Goal: Task Accomplishment & Management: Use online tool/utility

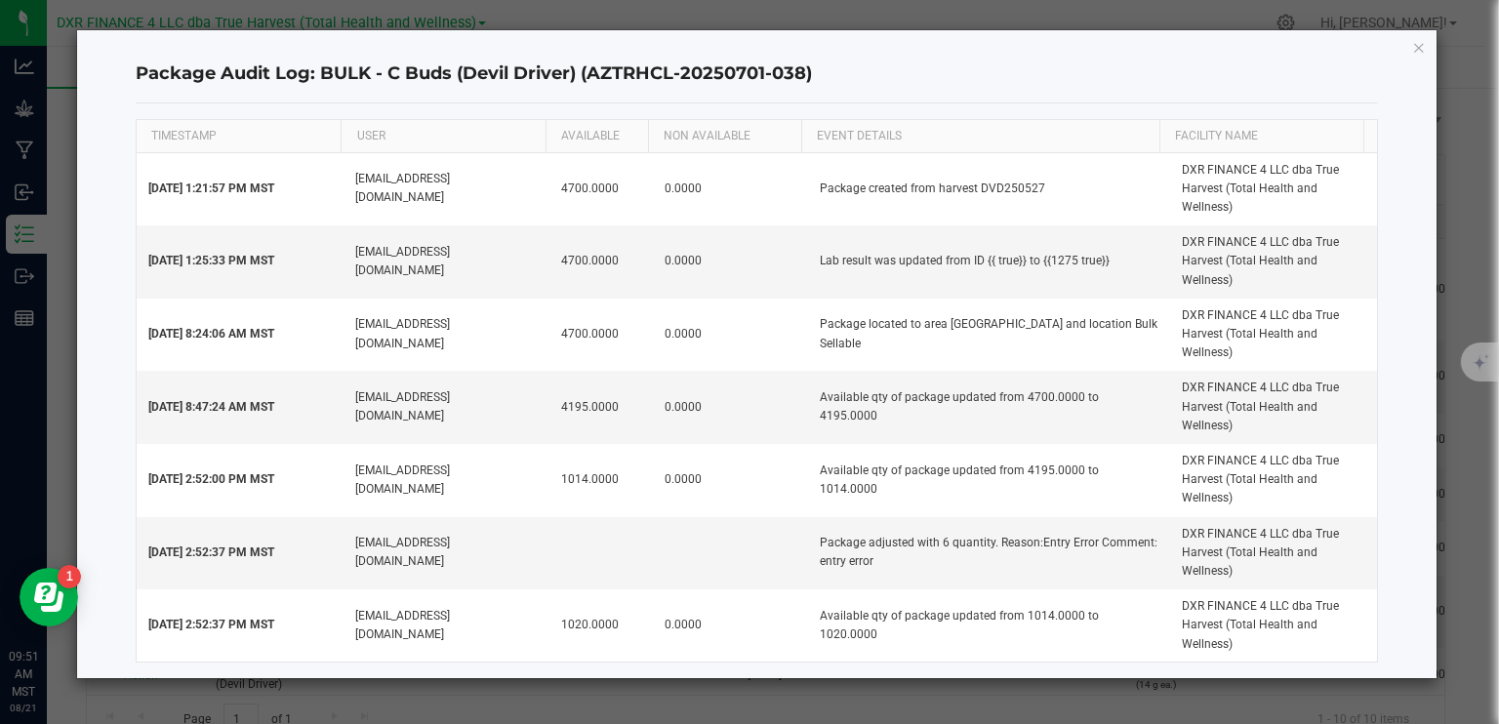
scroll to position [98, 0]
click at [1423, 46] on icon "button" at bounding box center [1419, 46] width 14 height 23
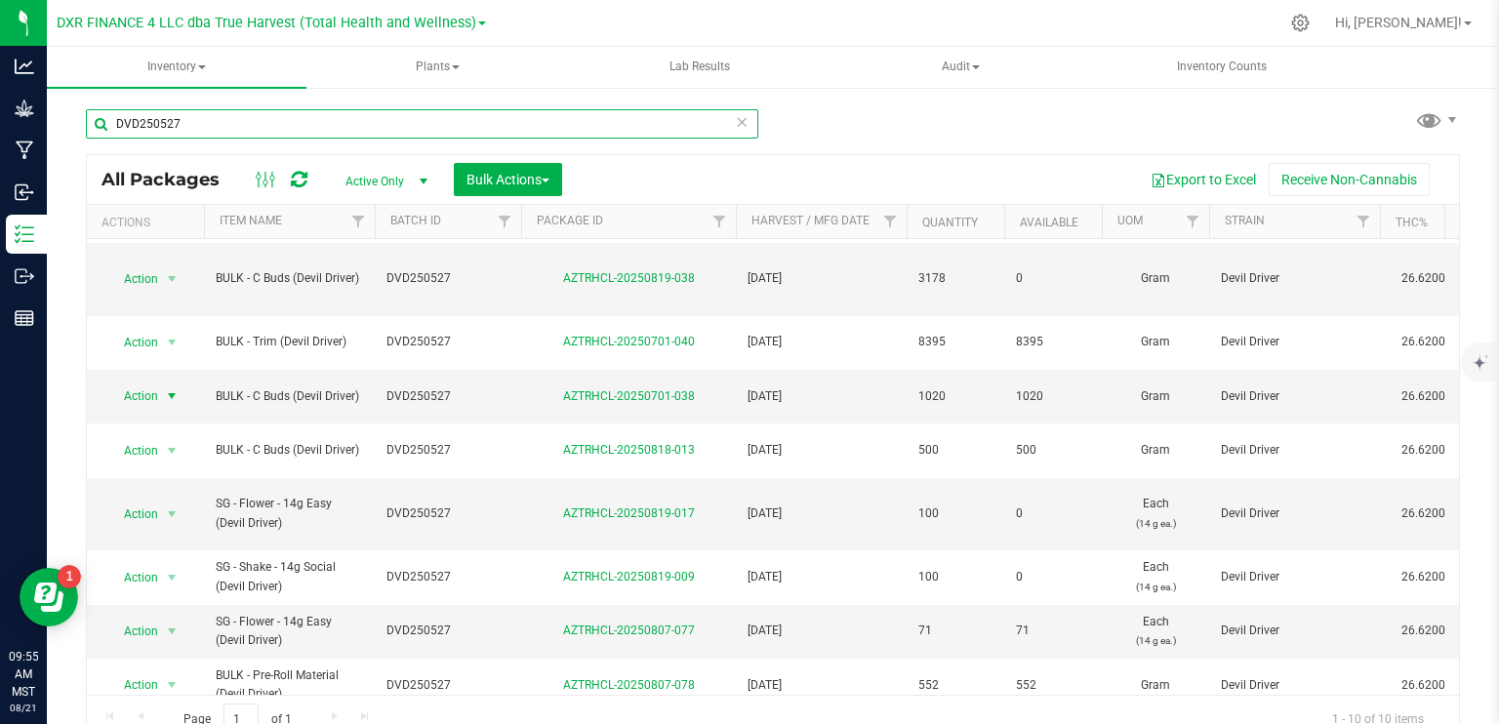
click at [428, 129] on input "DVD250527" at bounding box center [422, 123] width 672 height 29
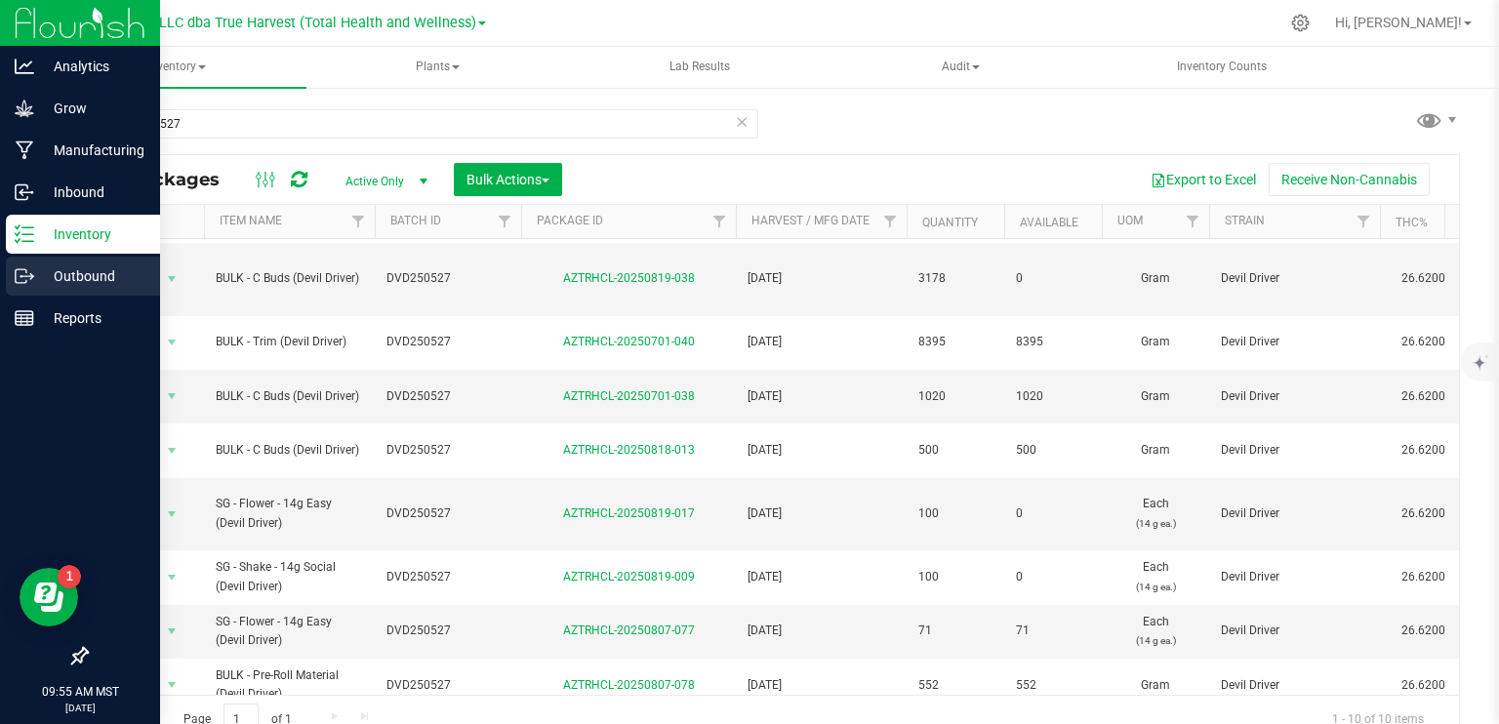
click at [51, 280] on p "Outbound" at bounding box center [92, 275] width 117 height 23
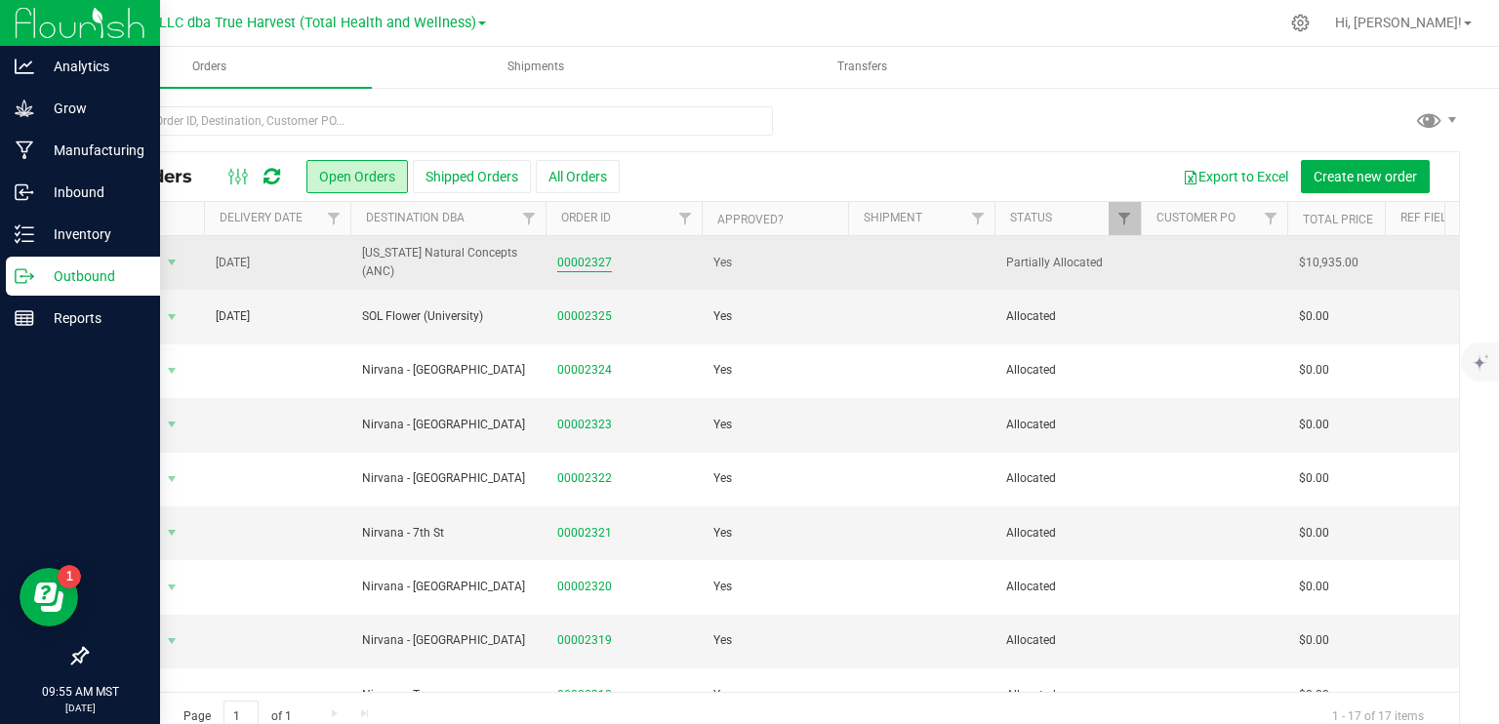
click at [582, 264] on link "00002327" at bounding box center [584, 263] width 55 height 19
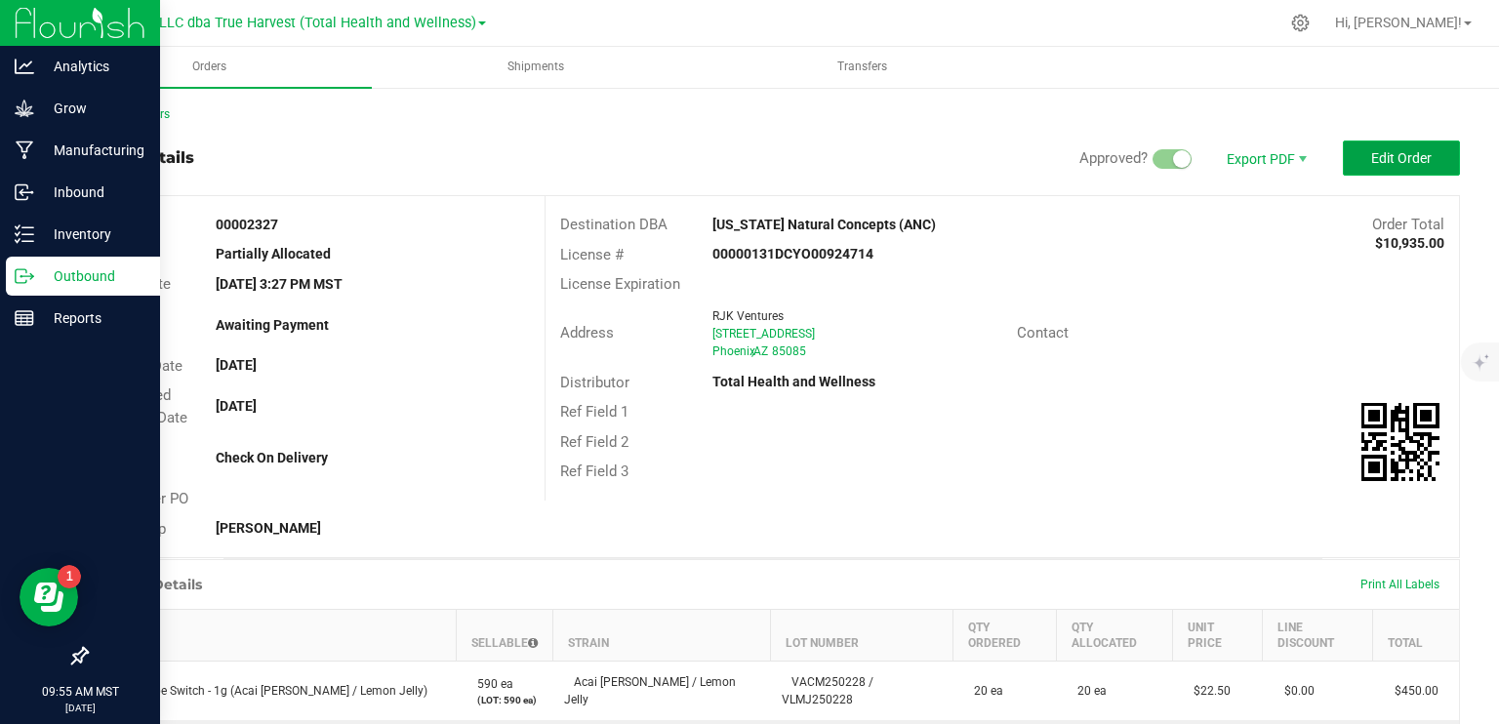
click at [1413, 160] on span "Edit Order" at bounding box center [1401, 158] width 60 height 16
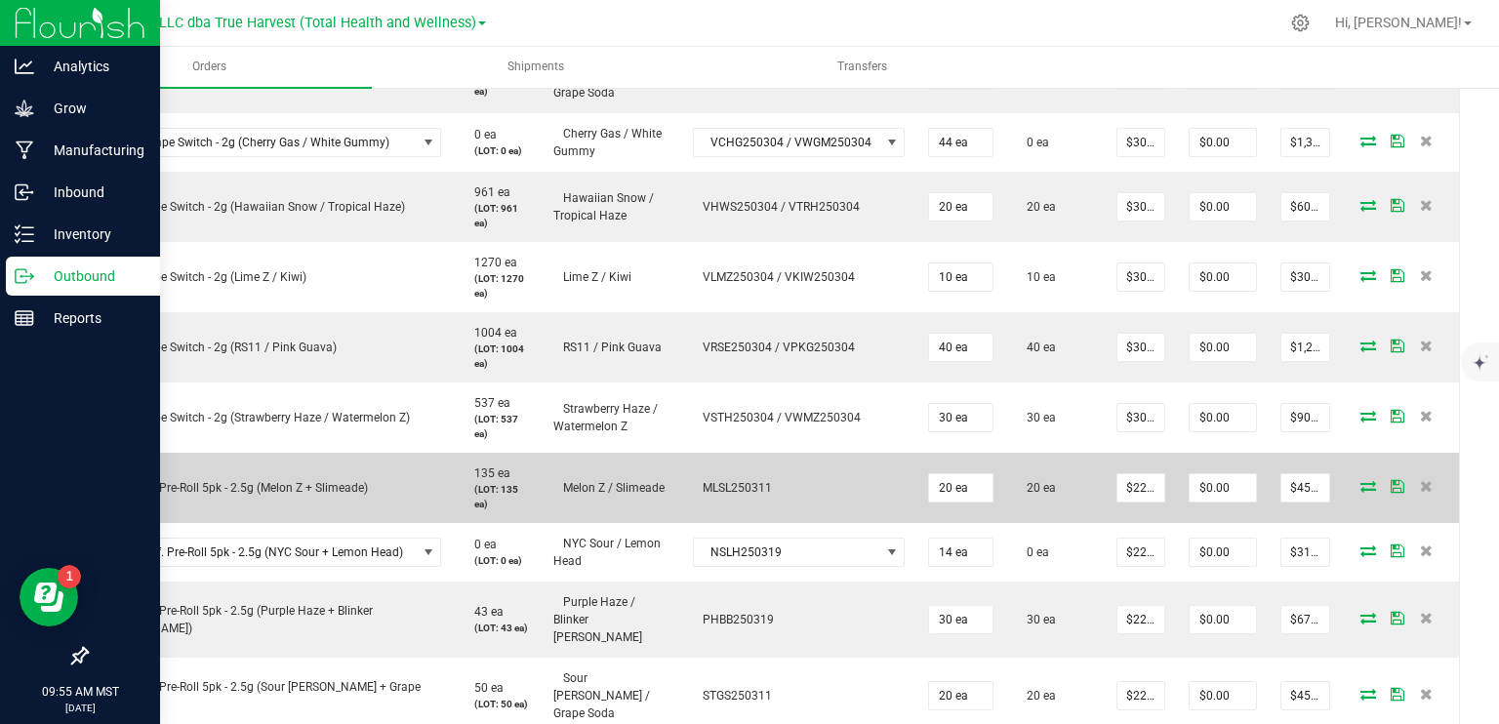
scroll to position [1171, 0]
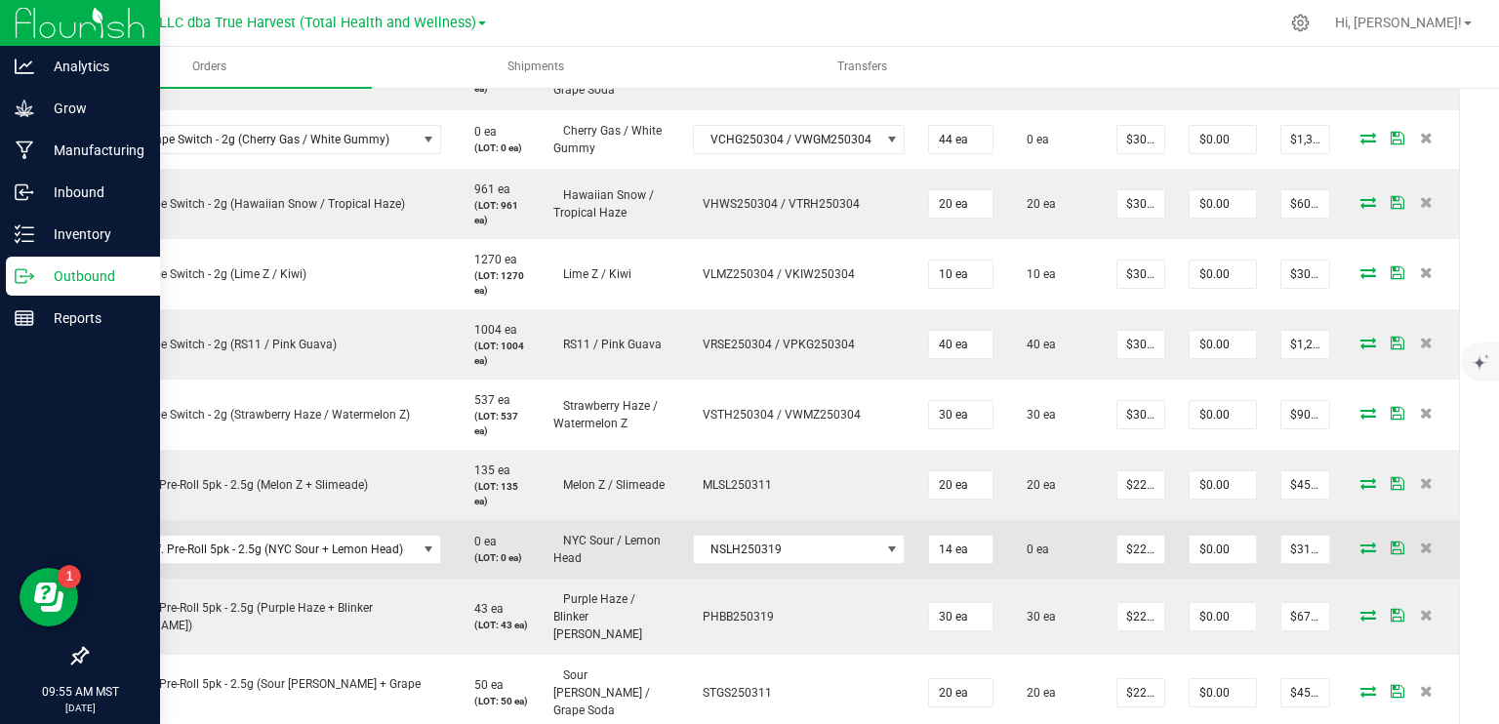
click at [1360, 542] on icon at bounding box center [1368, 548] width 16 height 12
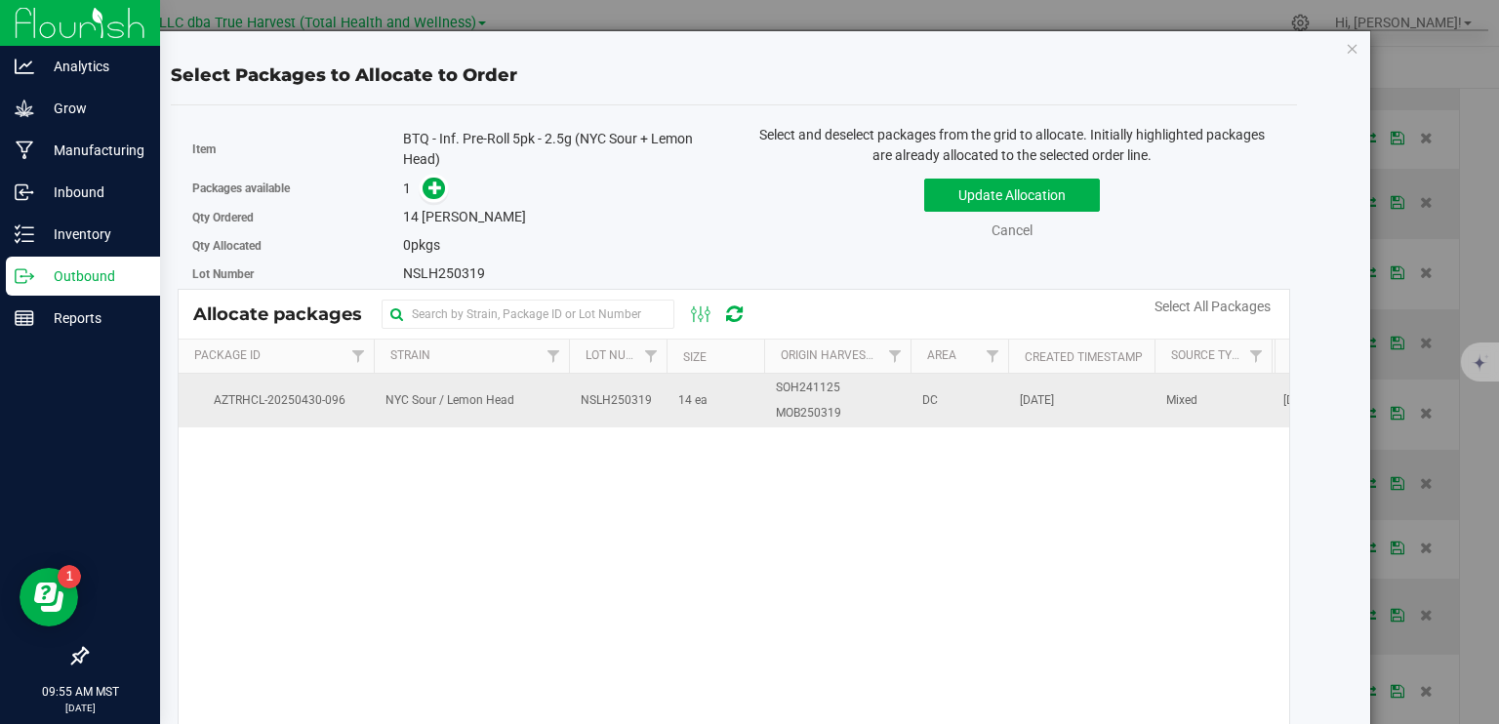
click at [827, 397] on td "SOH241125 MOB250319" at bounding box center [837, 400] width 146 height 53
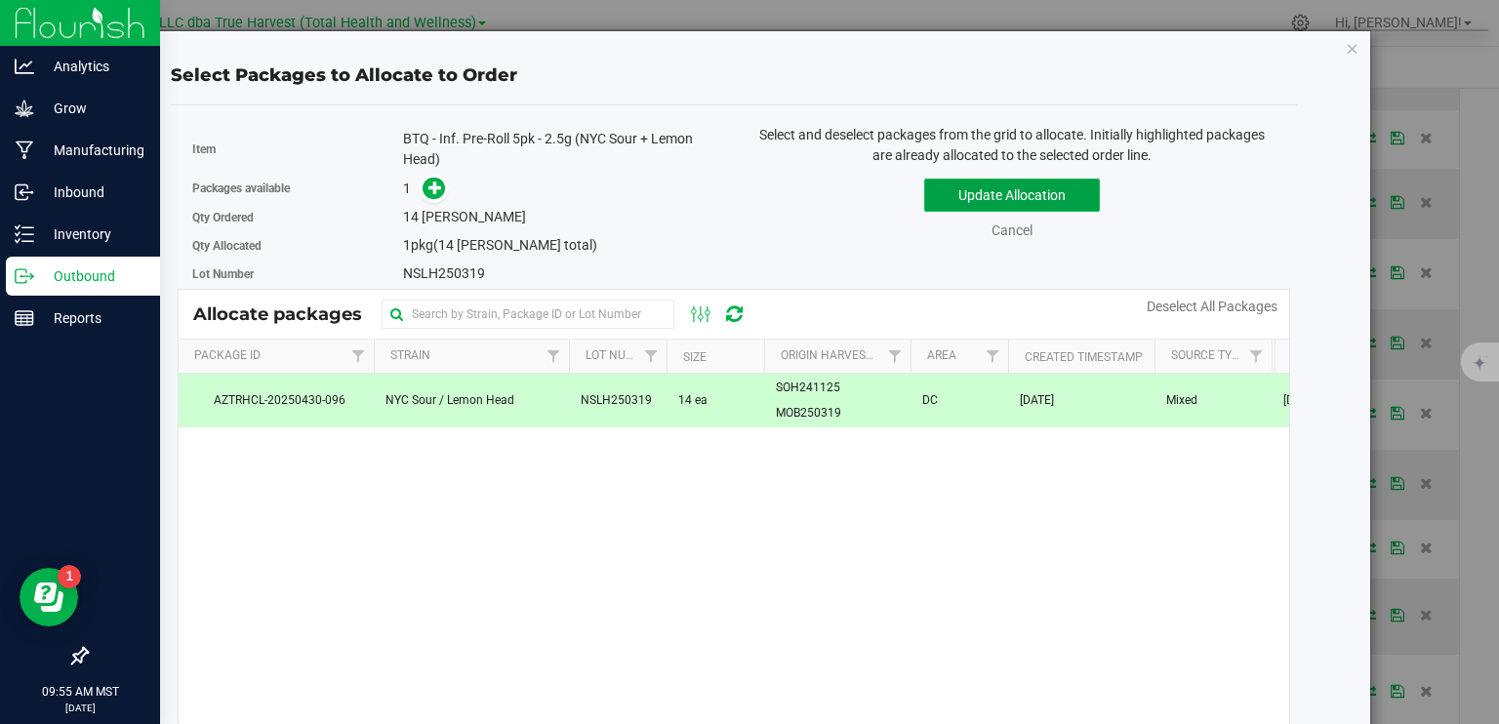
click at [1009, 193] on button "Update Allocation" at bounding box center [1012, 195] width 176 height 33
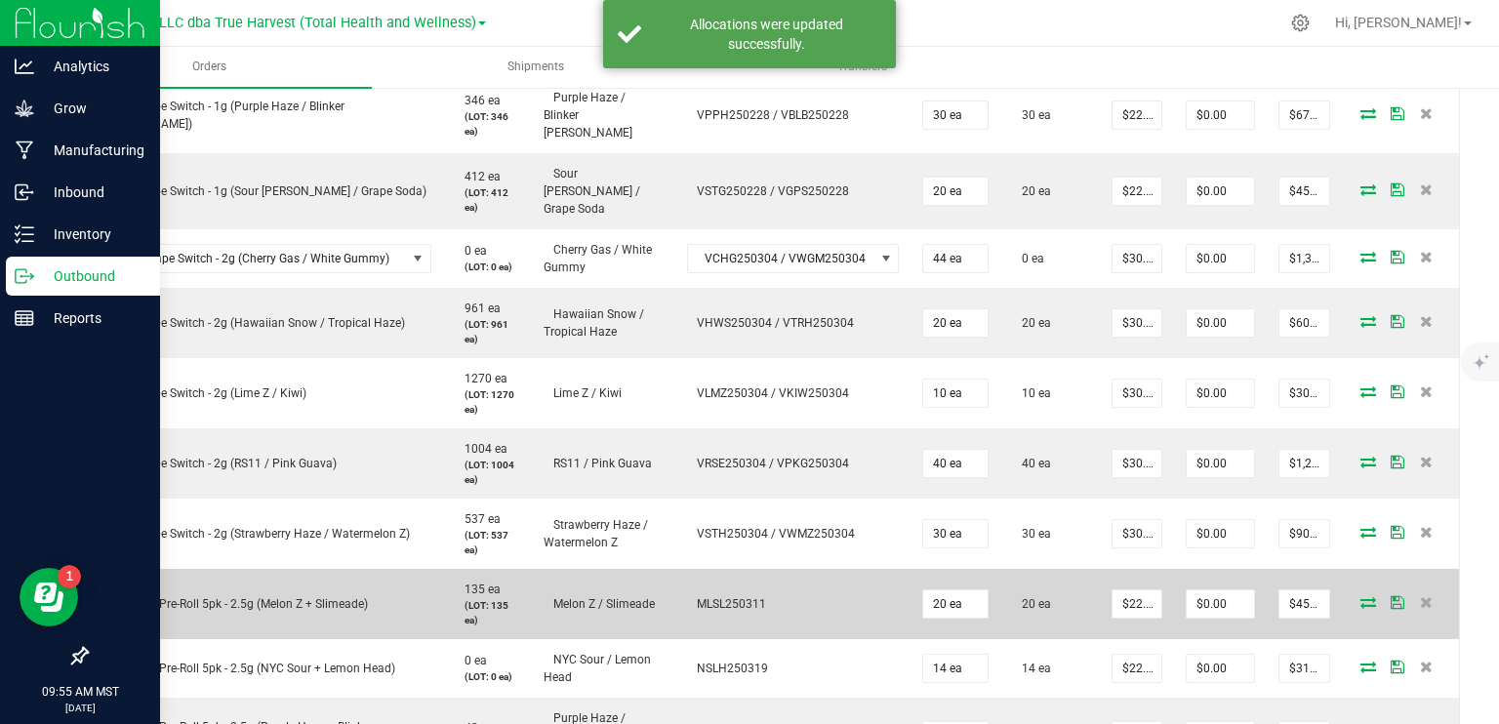
scroll to position [878, 0]
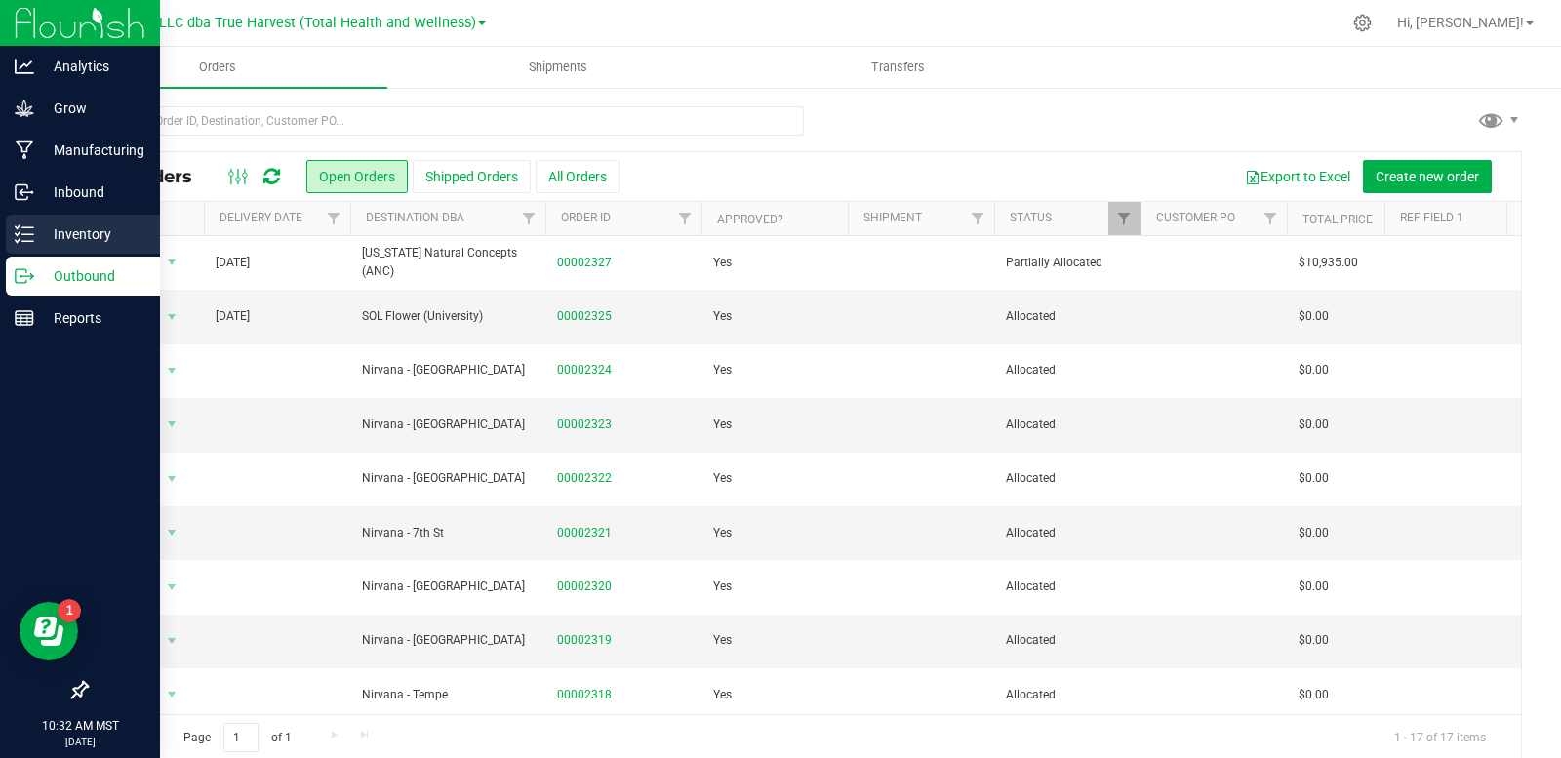
click at [40, 232] on p "Inventory" at bounding box center [92, 233] width 117 height 23
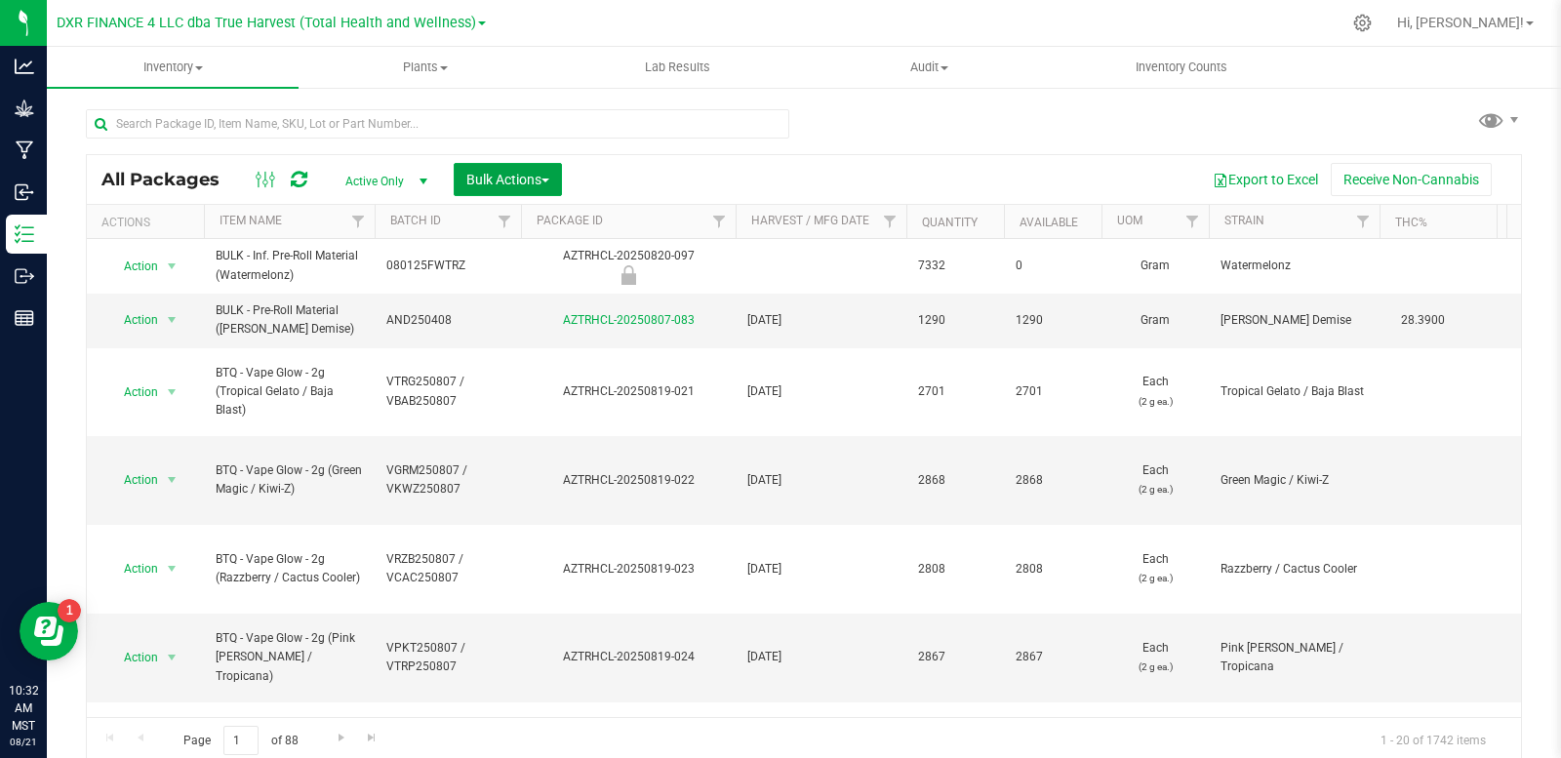
click at [536, 184] on span "Bulk Actions" at bounding box center [507, 180] width 83 height 16
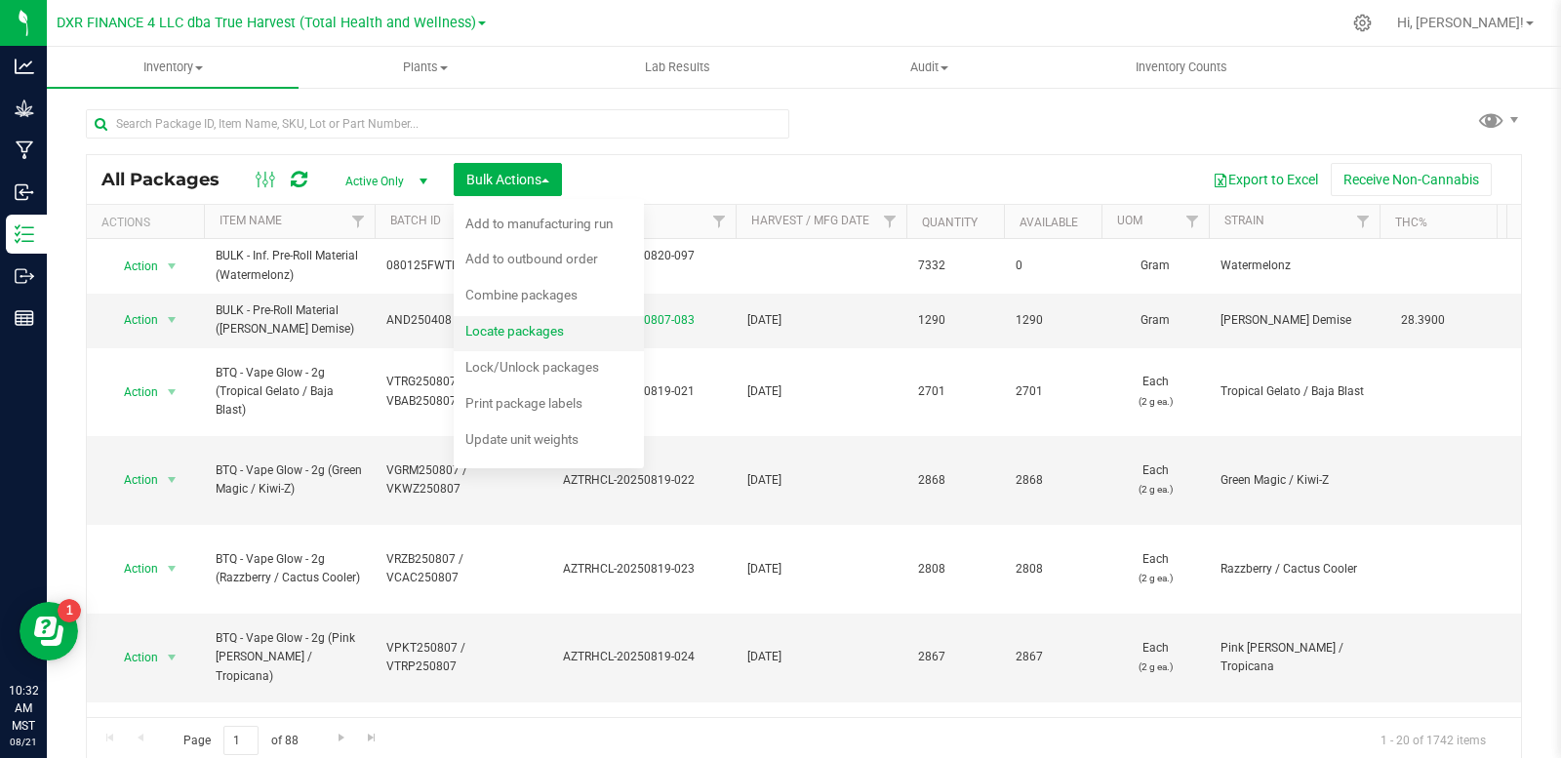
click at [536, 339] on span "Locate packages" at bounding box center [514, 331] width 99 height 16
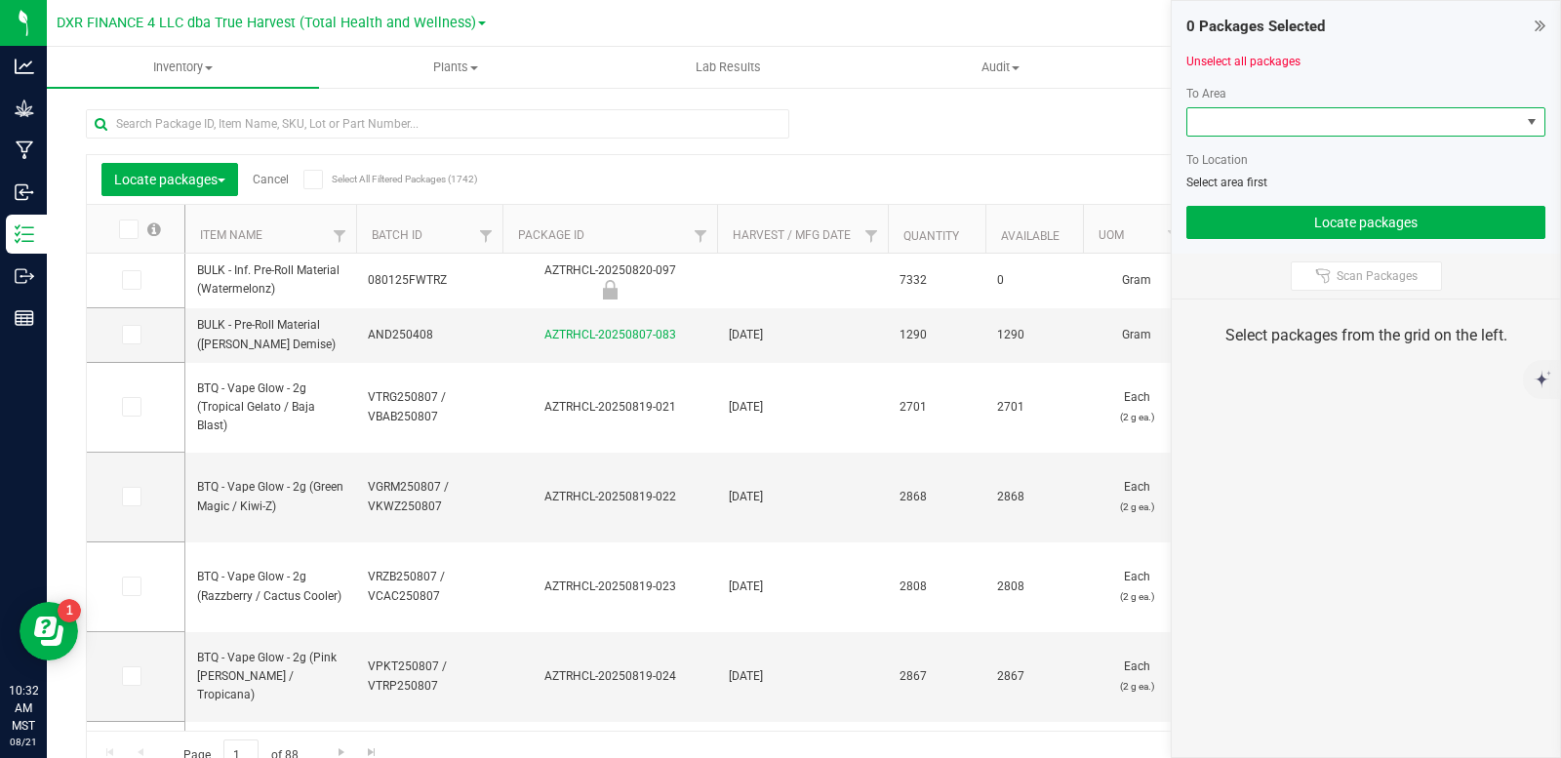
click at [1312, 123] on span at bounding box center [1353, 121] width 333 height 27
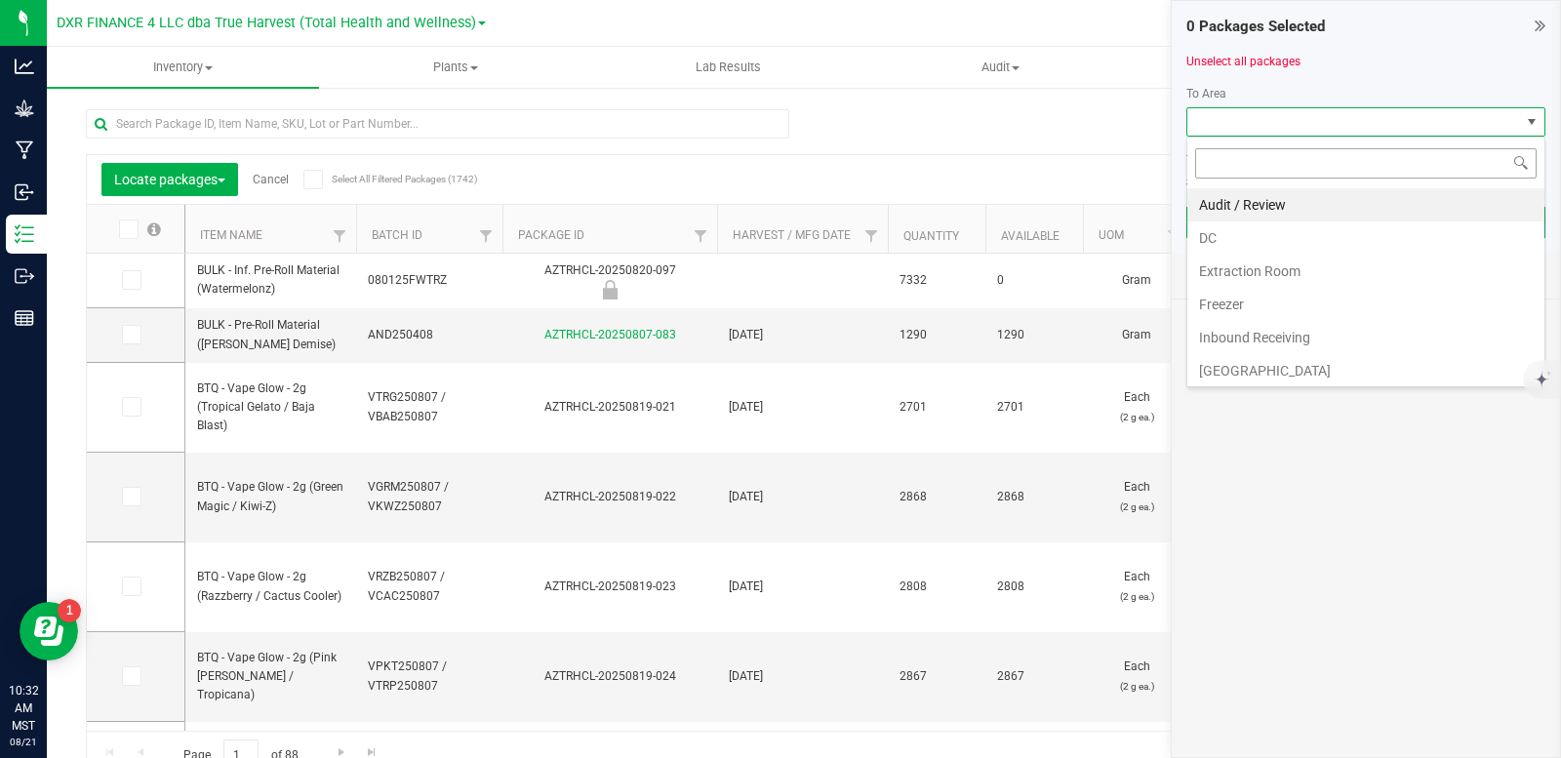
scroll to position [29, 359]
click at [1272, 236] on li "DC" at bounding box center [1365, 237] width 357 height 33
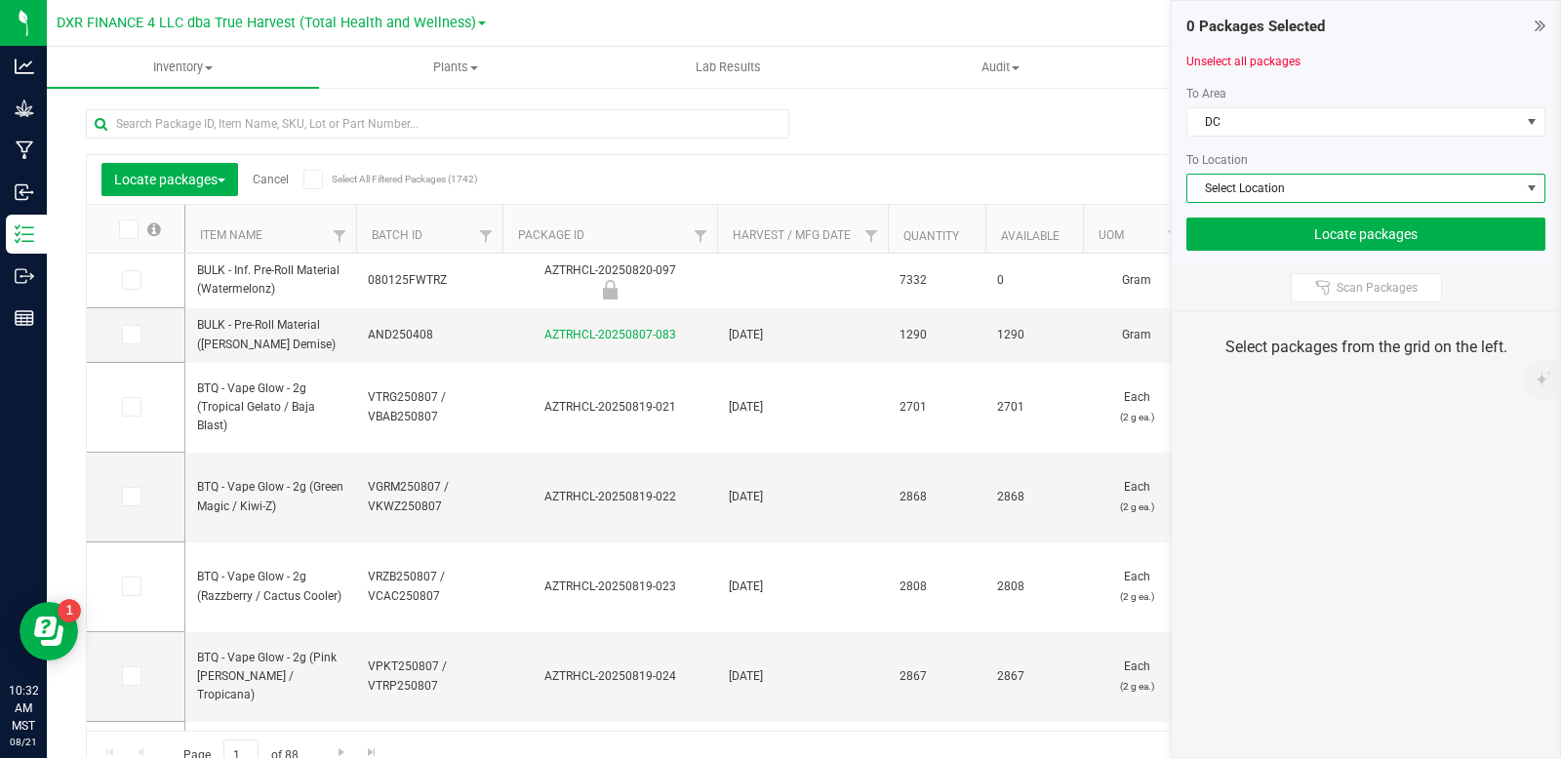
click at [1275, 185] on span "Select Location" at bounding box center [1353, 188] width 333 height 27
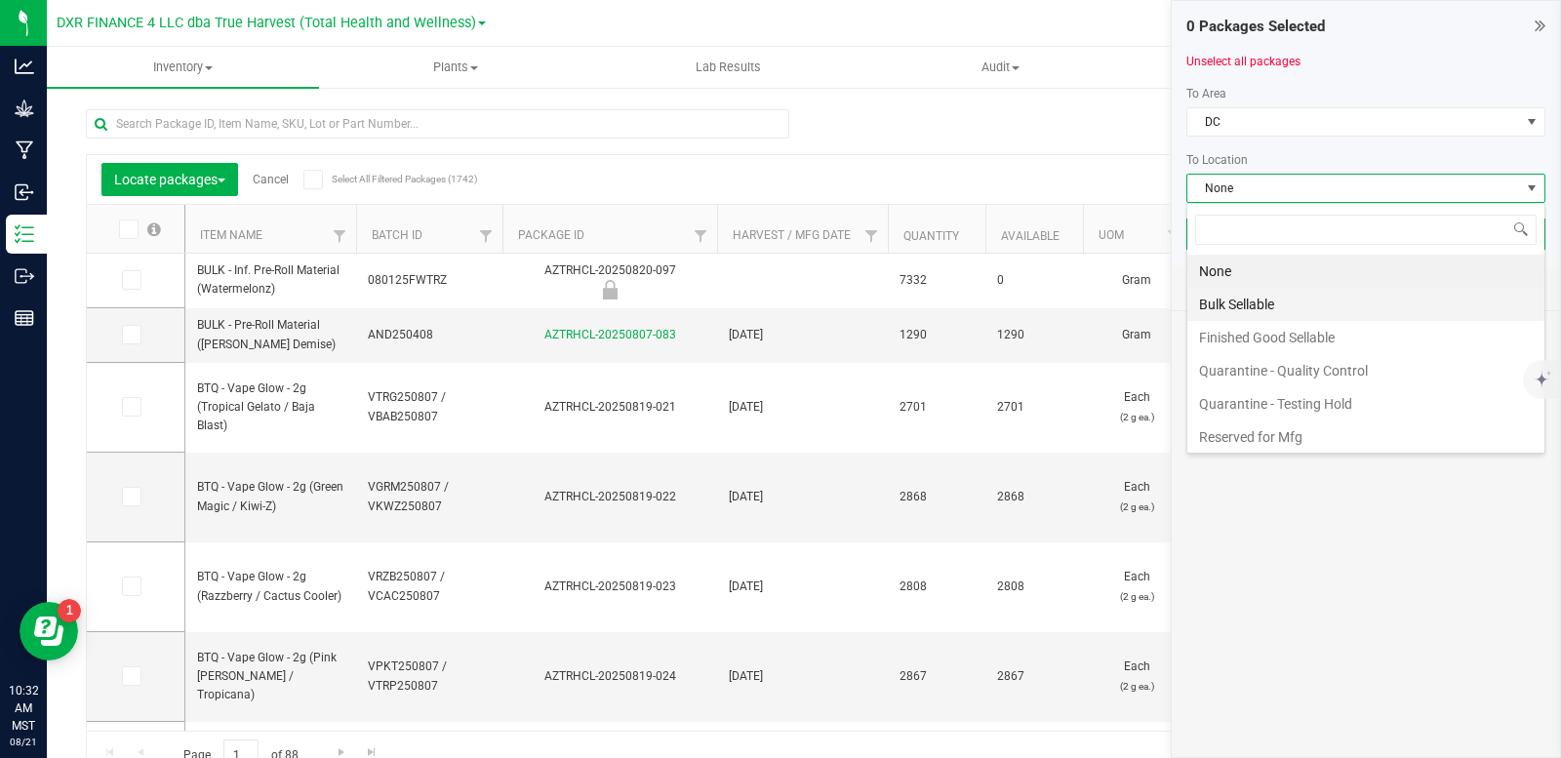
click at [1254, 297] on li "Bulk Sellable" at bounding box center [1365, 304] width 357 height 33
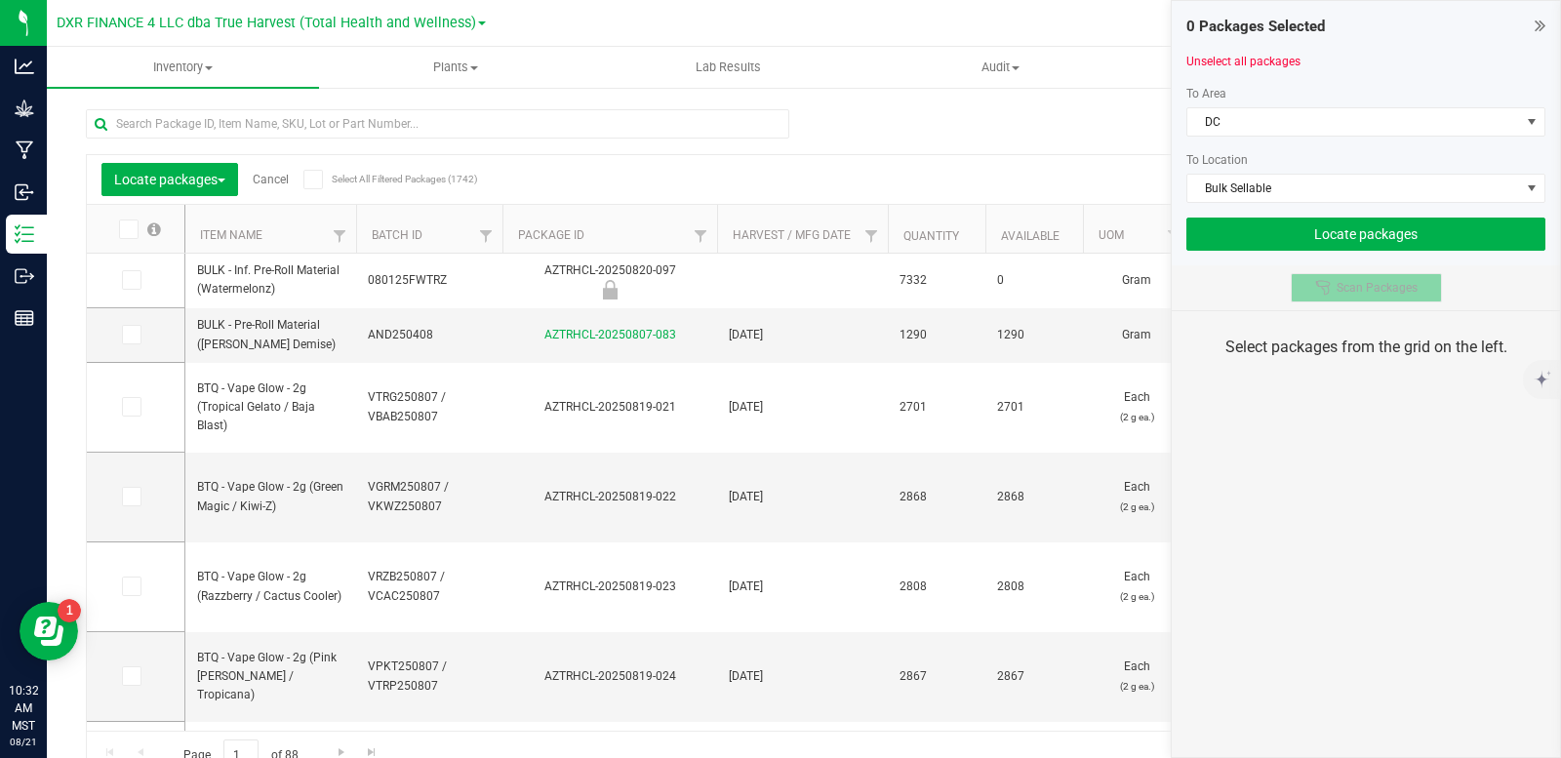
click at [1334, 284] on div at bounding box center [1325, 288] width 21 height 16
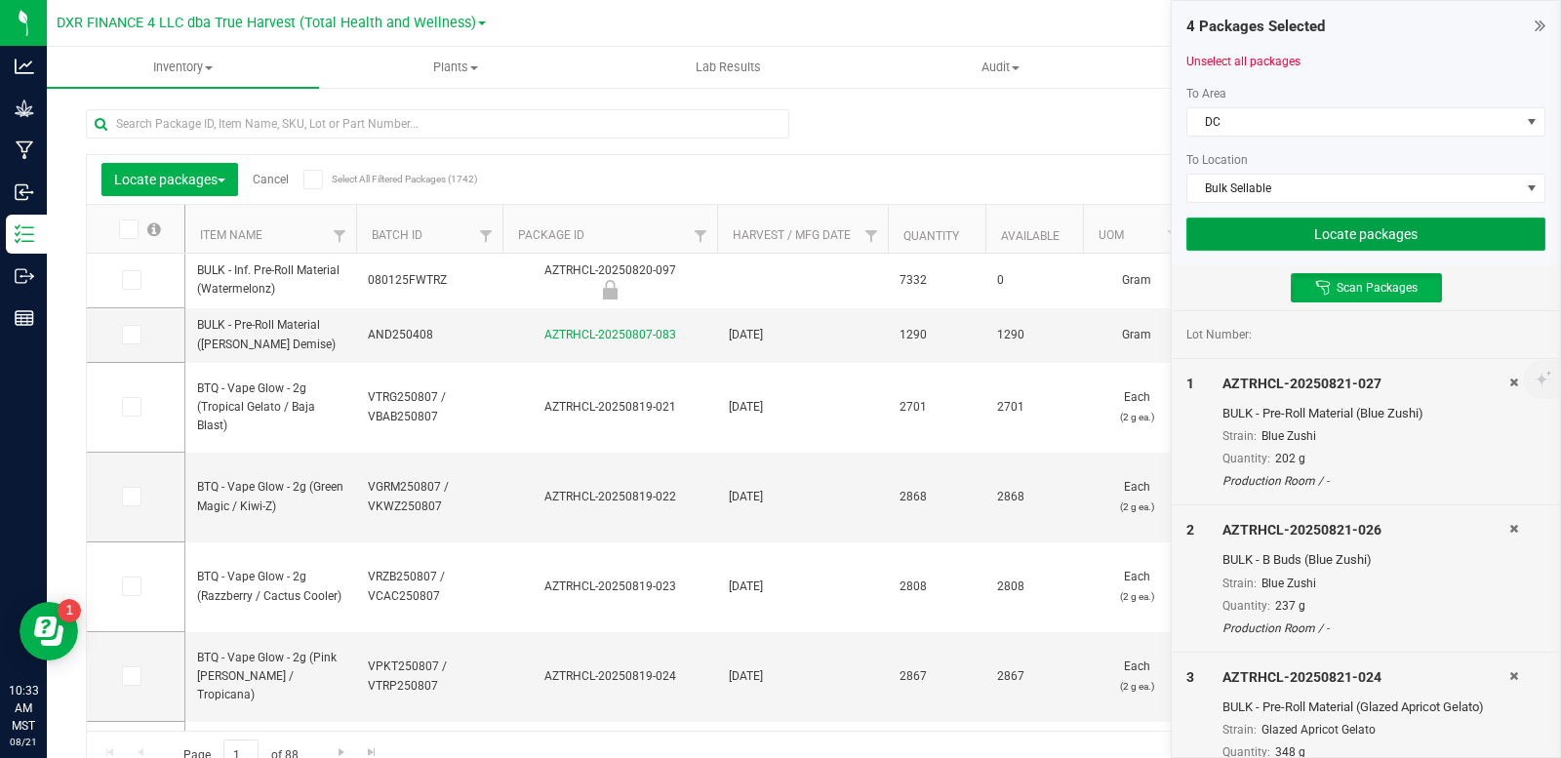
click at [1332, 243] on button "Locate packages" at bounding box center [1365, 234] width 359 height 33
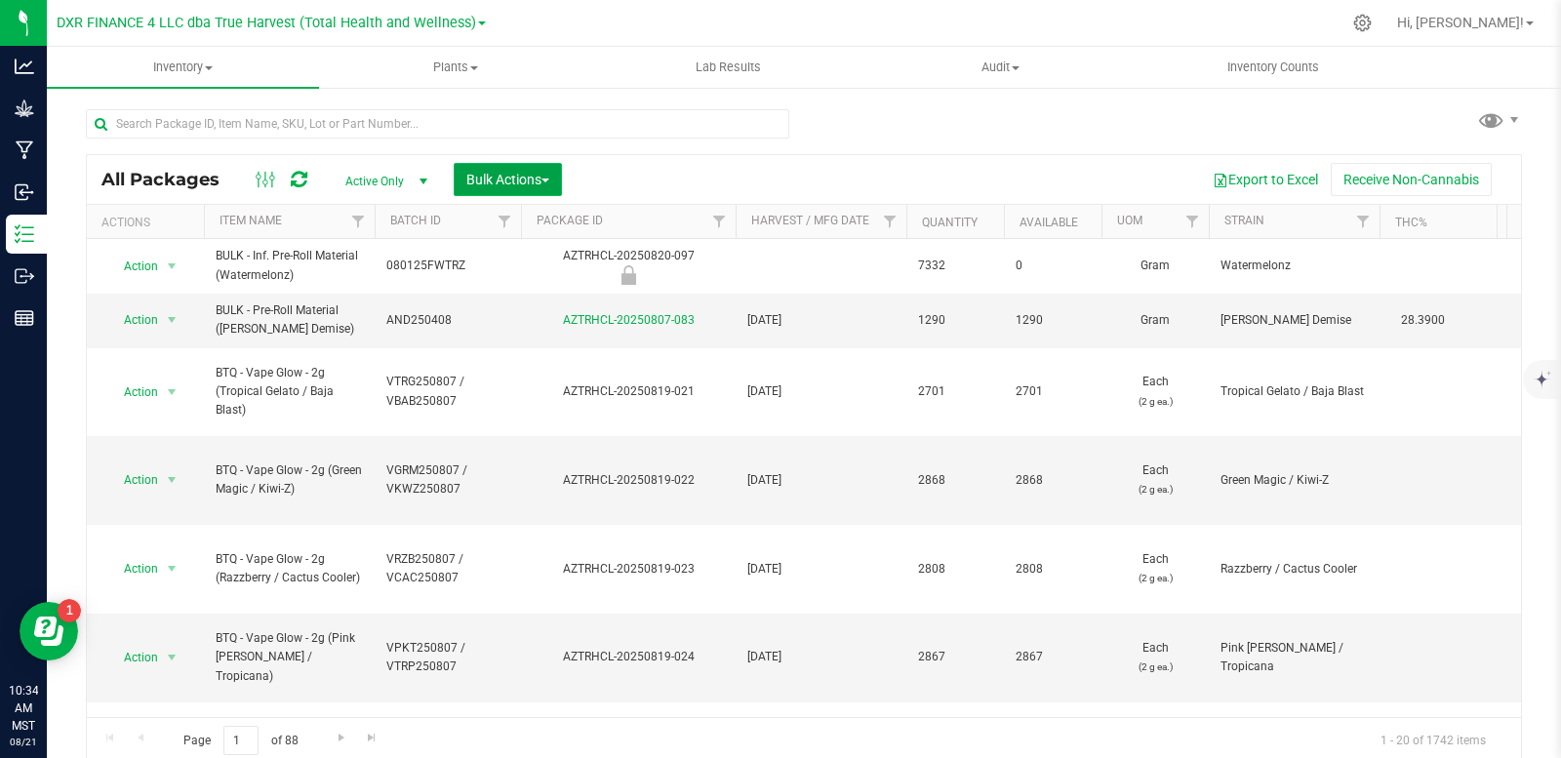
click at [545, 173] on span "Bulk Actions" at bounding box center [507, 180] width 83 height 16
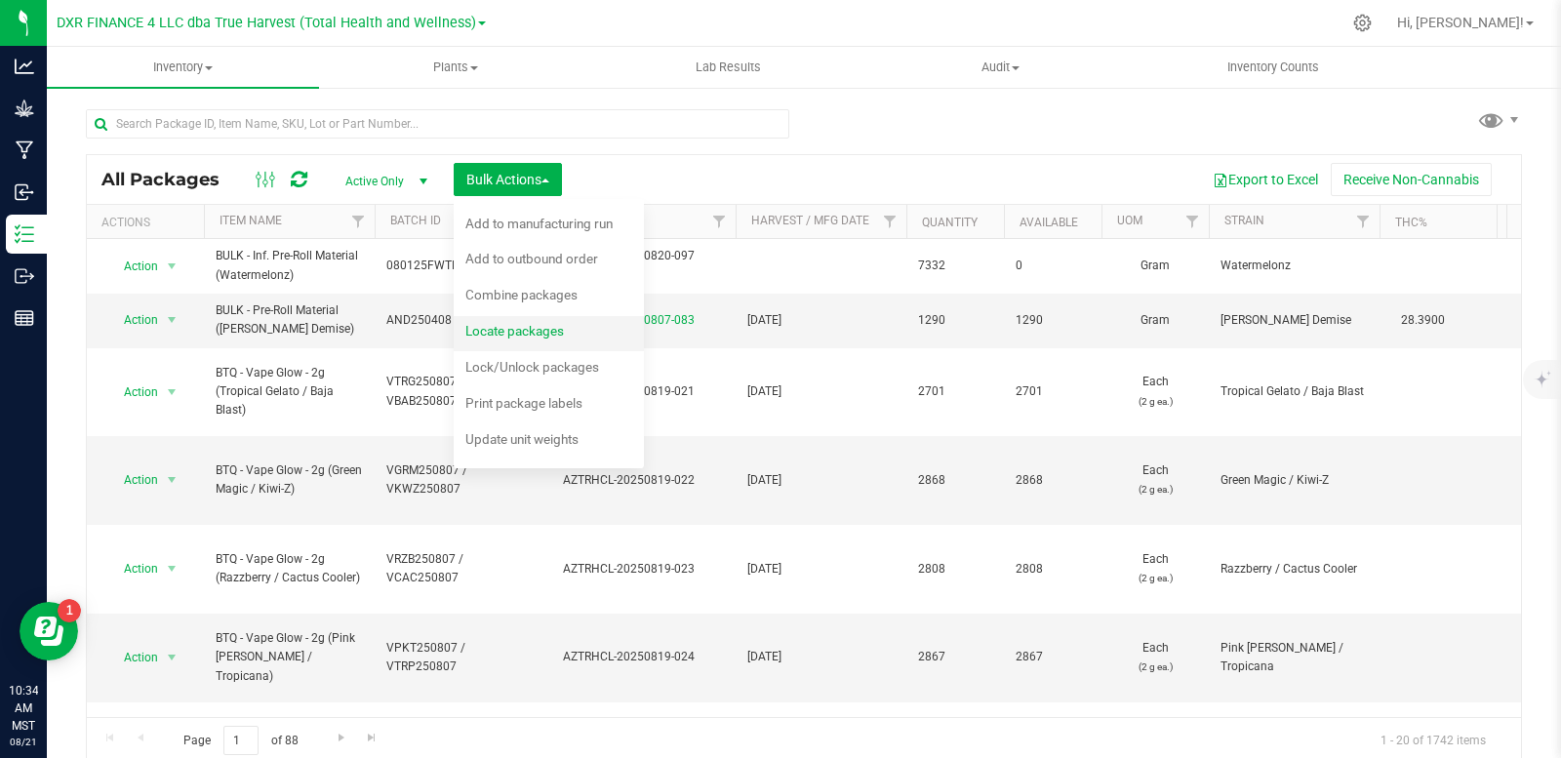
click at [532, 338] on span "Locate packages" at bounding box center [514, 331] width 99 height 16
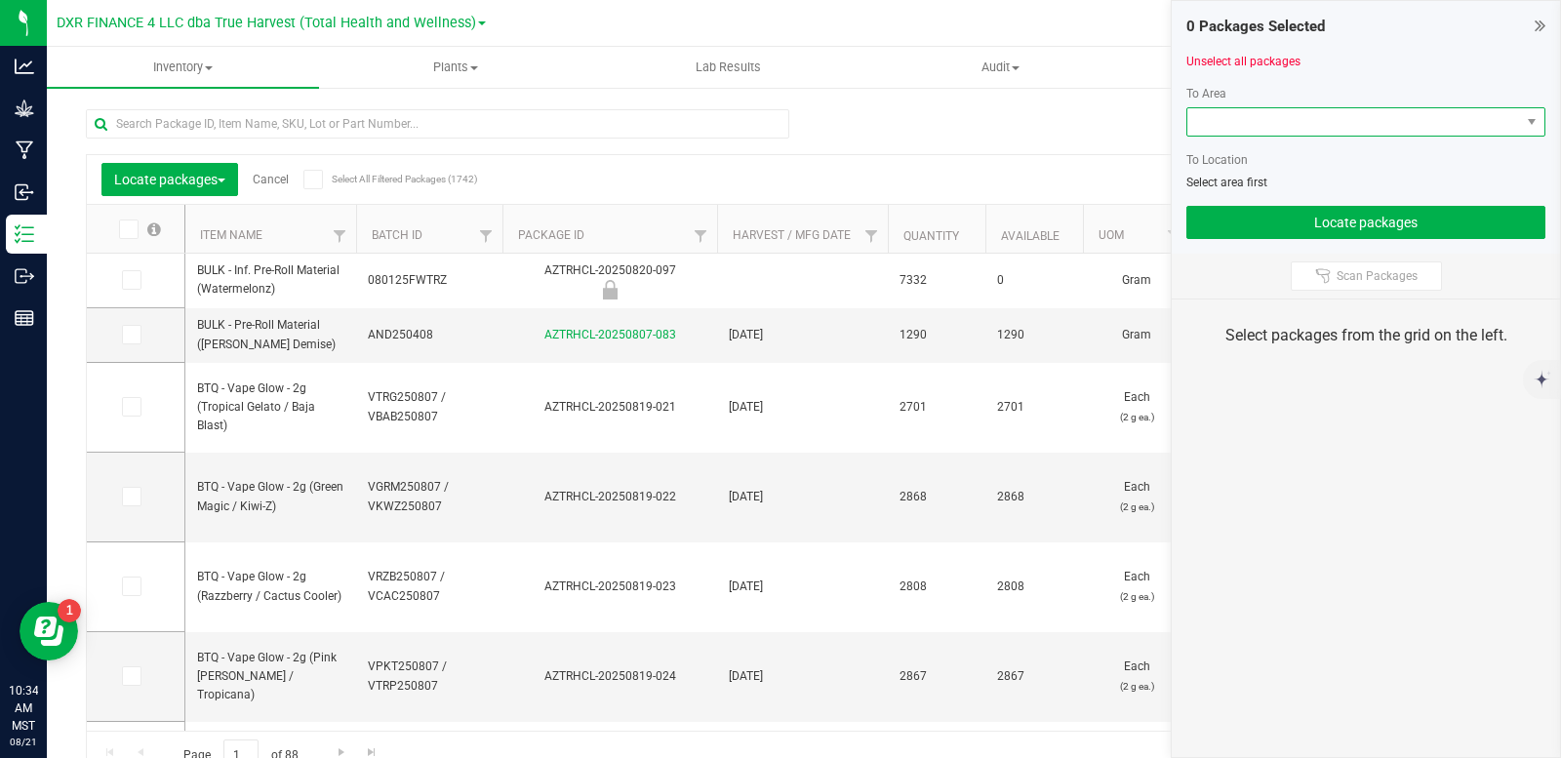
click at [1298, 121] on span at bounding box center [1353, 121] width 333 height 27
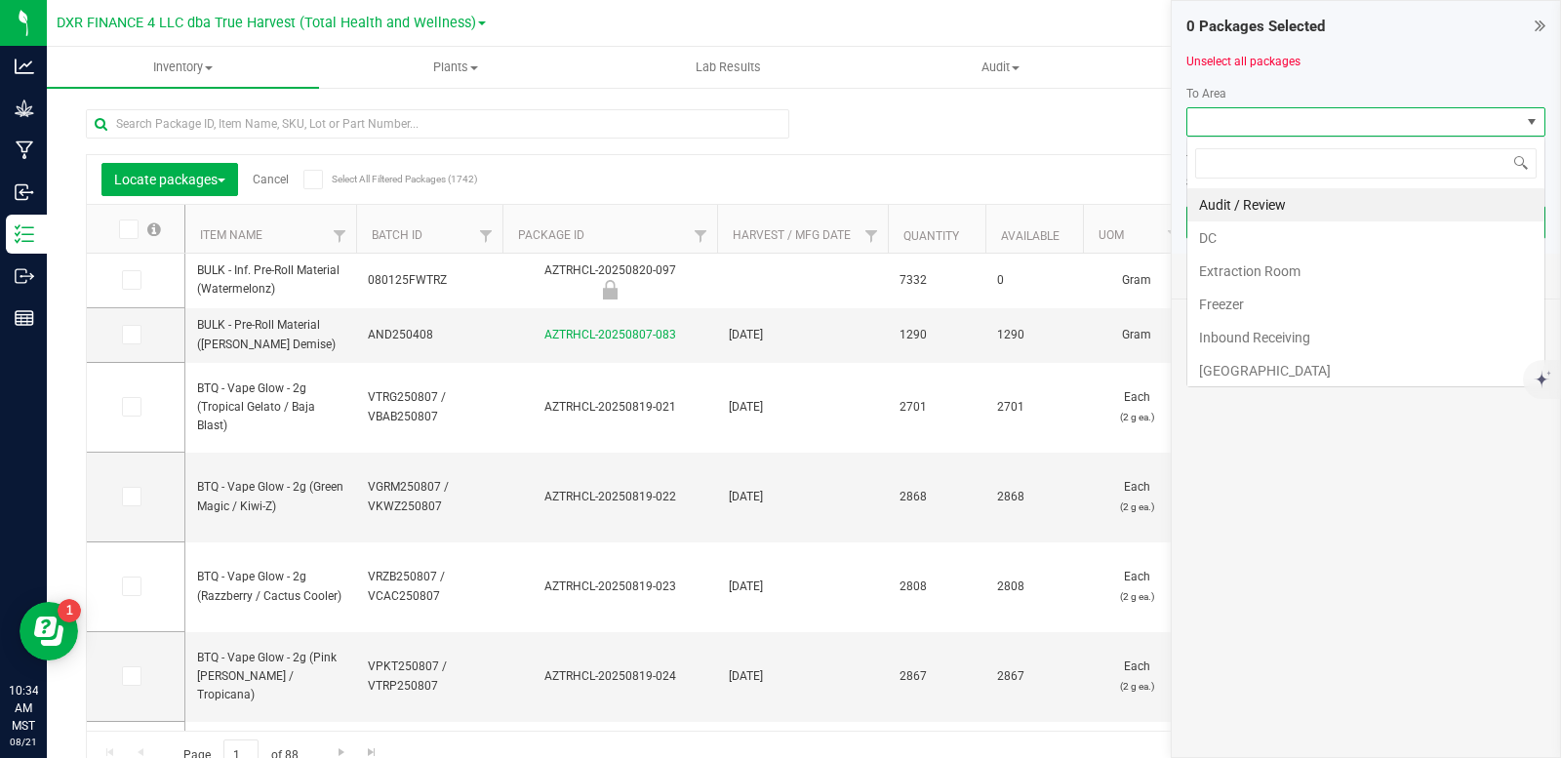
scroll to position [29, 359]
click at [1256, 238] on li "DC" at bounding box center [1365, 237] width 357 height 33
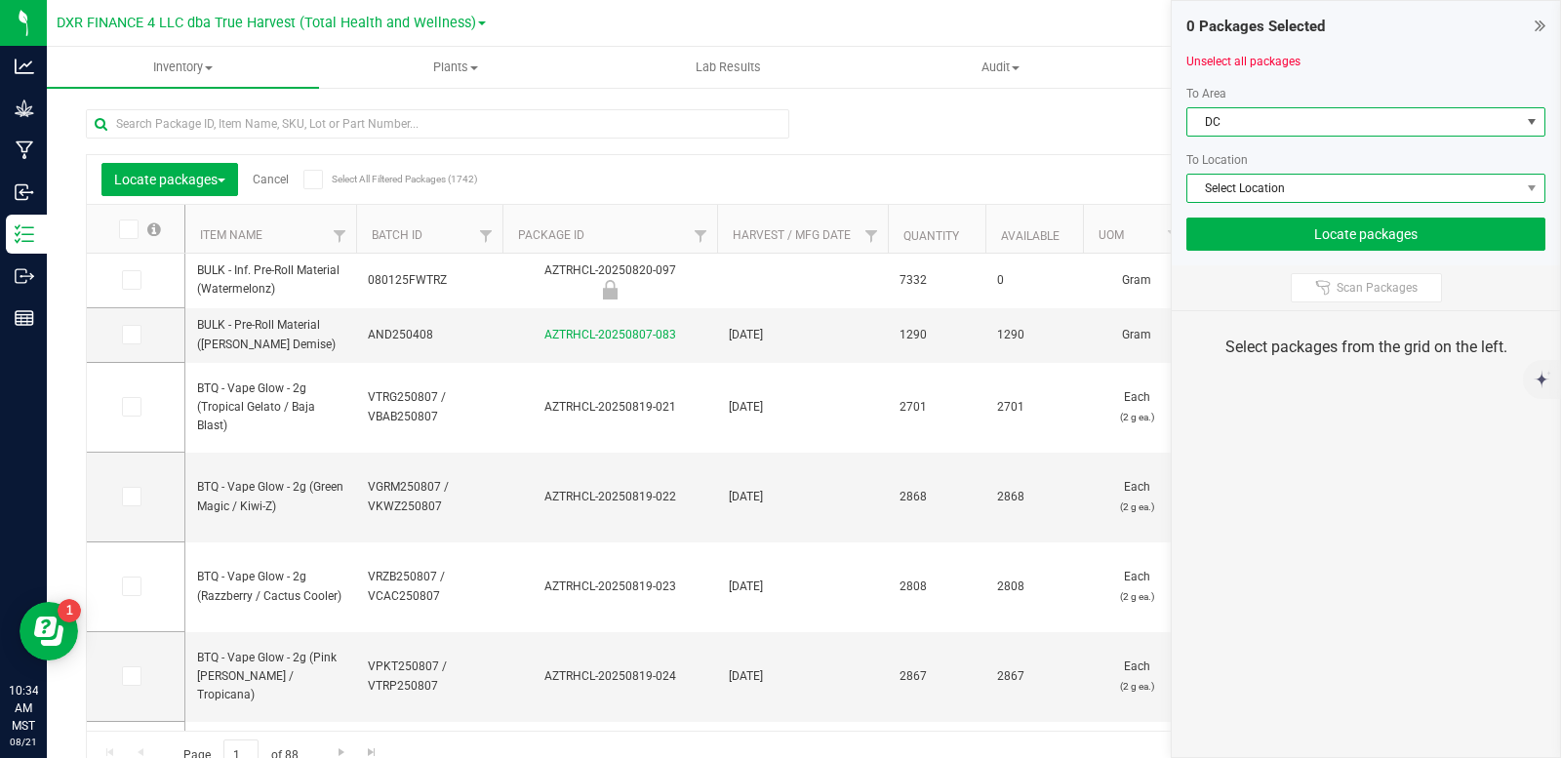
click at [1240, 191] on span "Select Location" at bounding box center [1353, 188] width 333 height 27
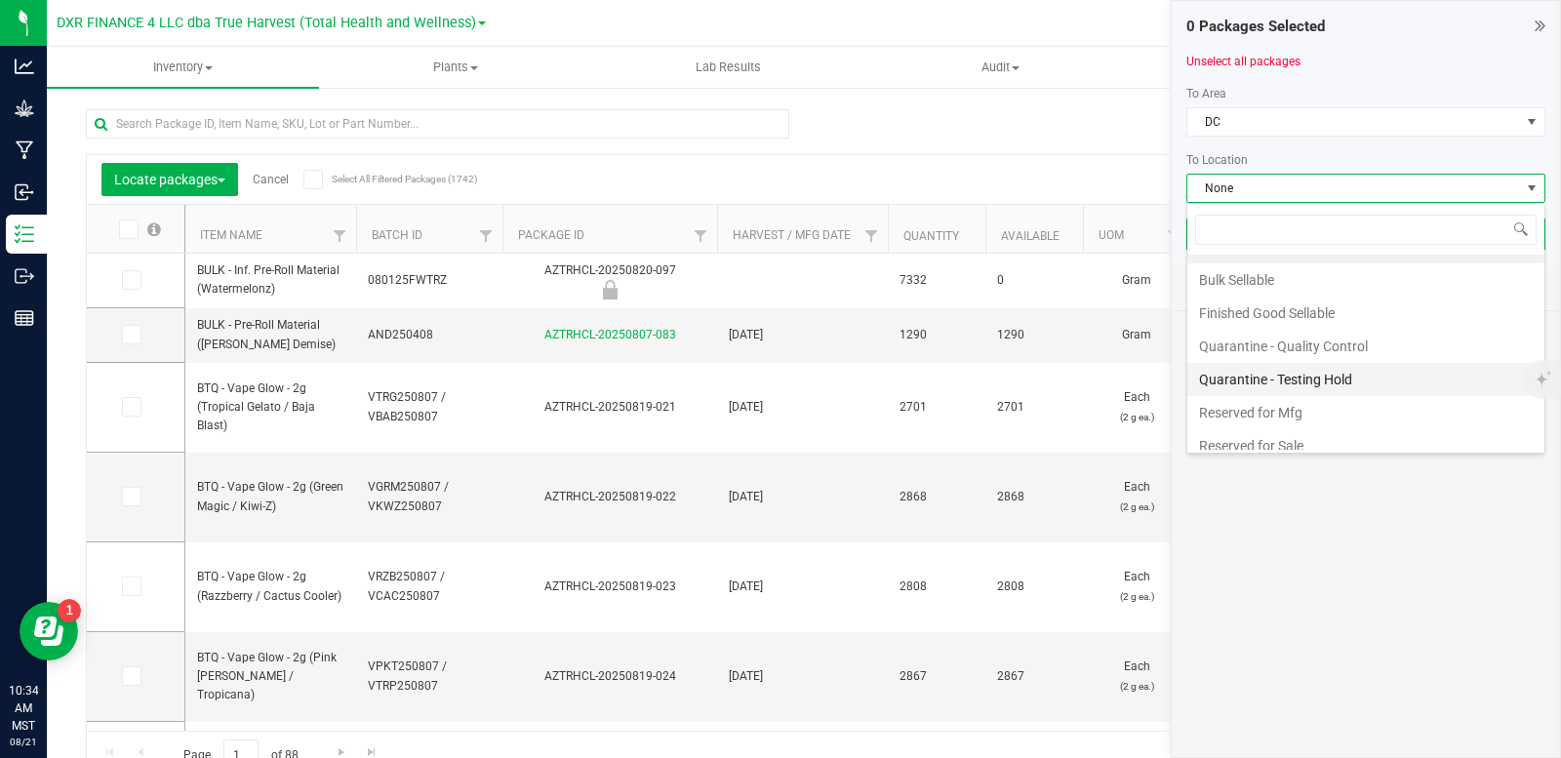
scroll to position [37, 0]
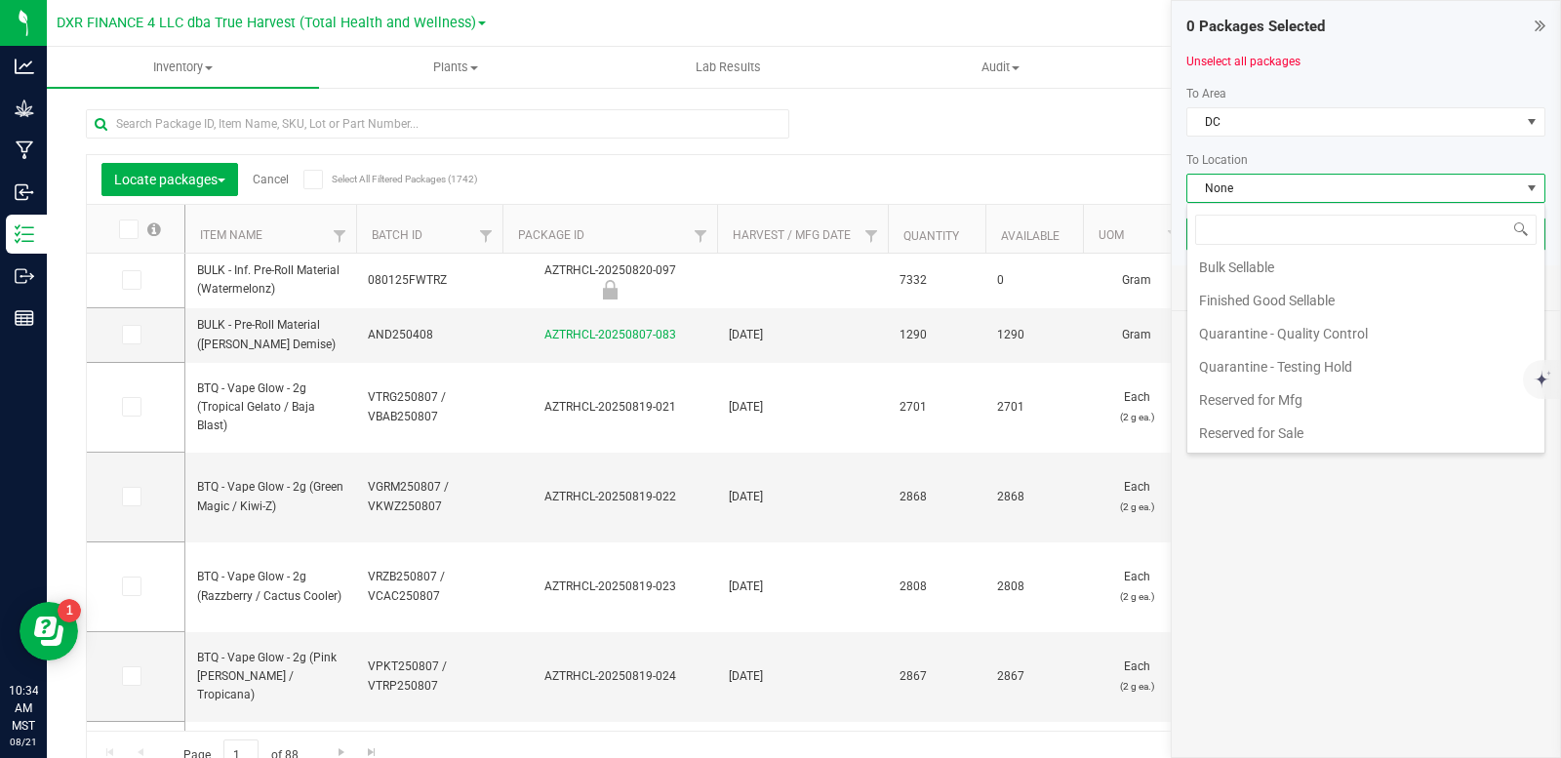
click at [1280, 300] on li "Finished Good Sellable" at bounding box center [1365, 300] width 357 height 33
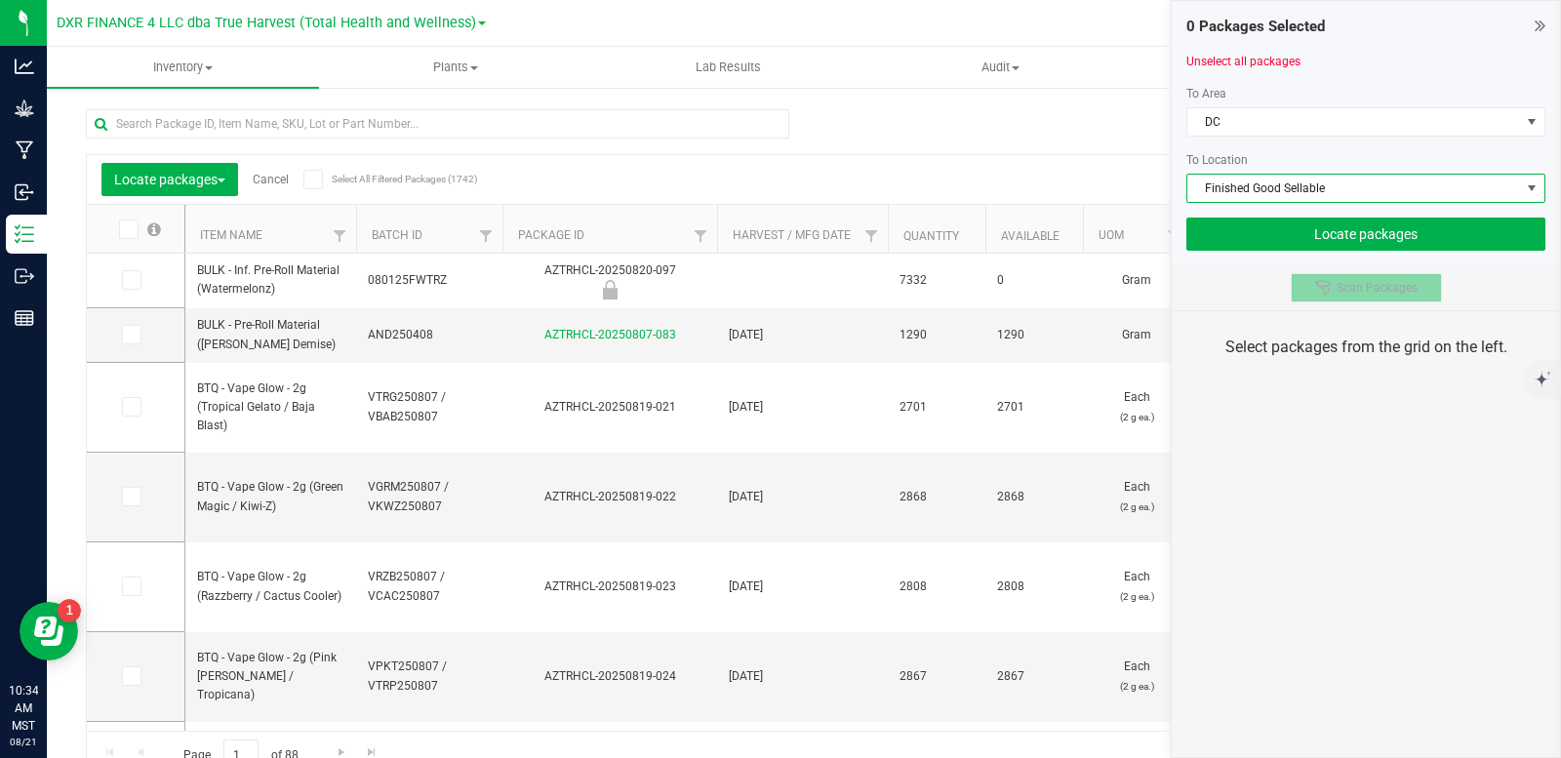
click at [1348, 293] on span "Scan Packages" at bounding box center [1377, 288] width 81 height 16
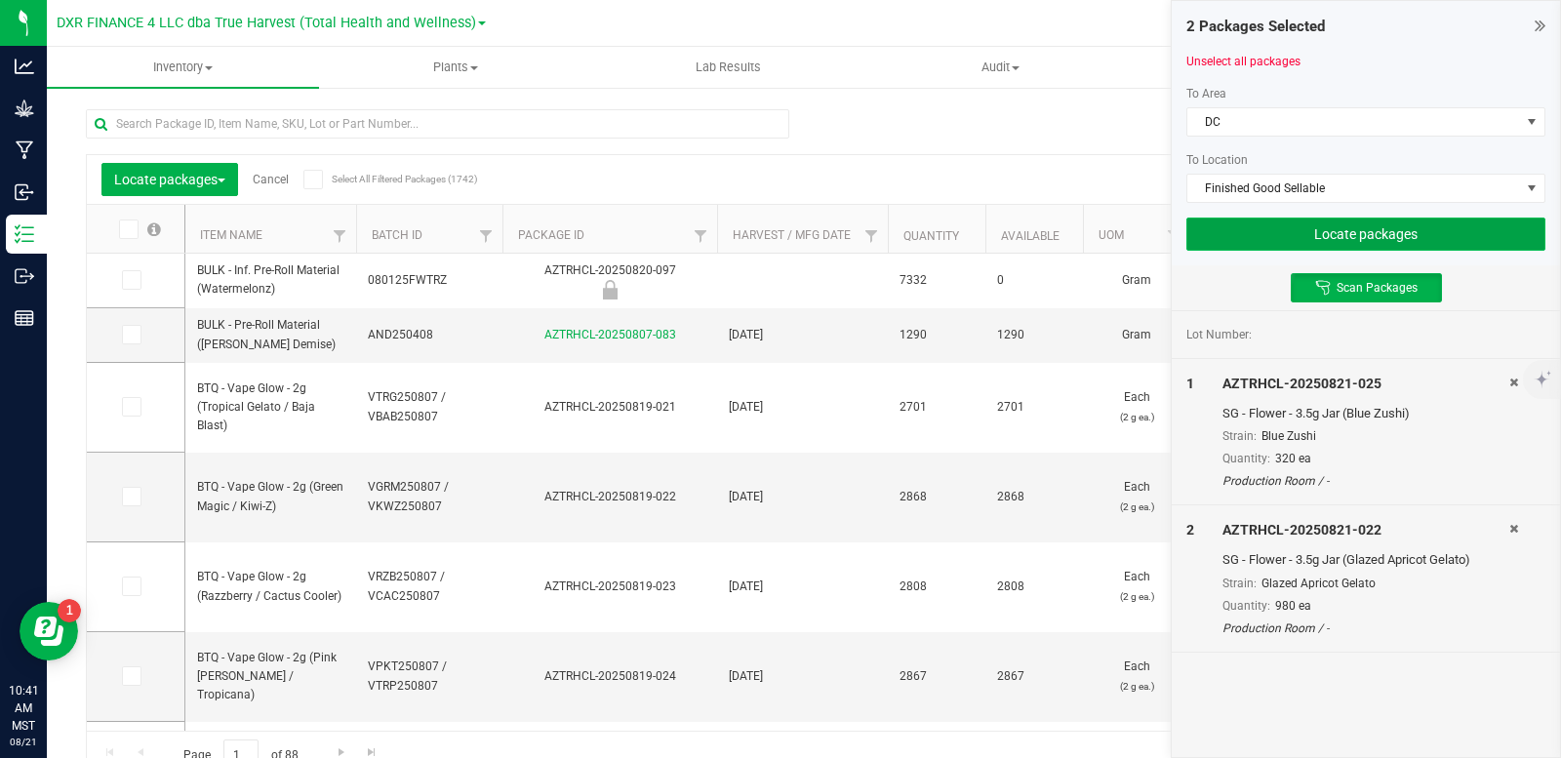
click at [1315, 224] on button "Locate packages" at bounding box center [1365, 234] width 359 height 33
